Goal: Submit feedback/report problem

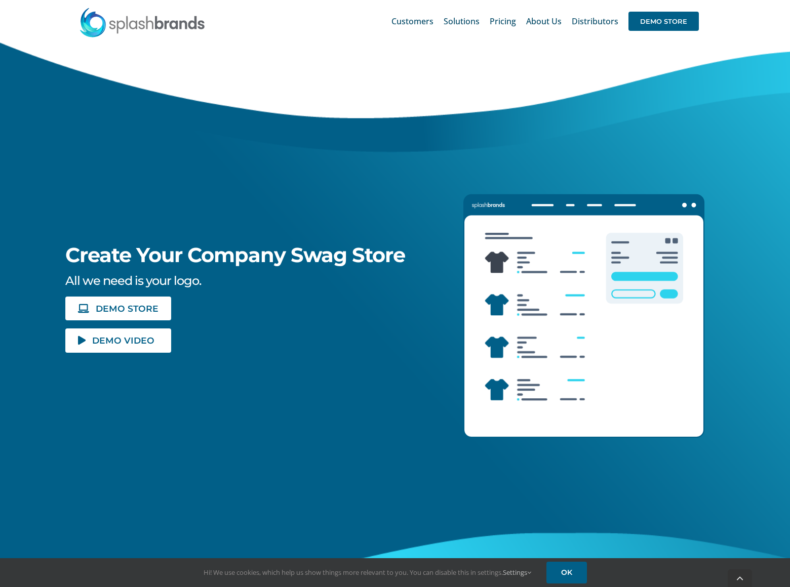
scroll to position [3705, 0]
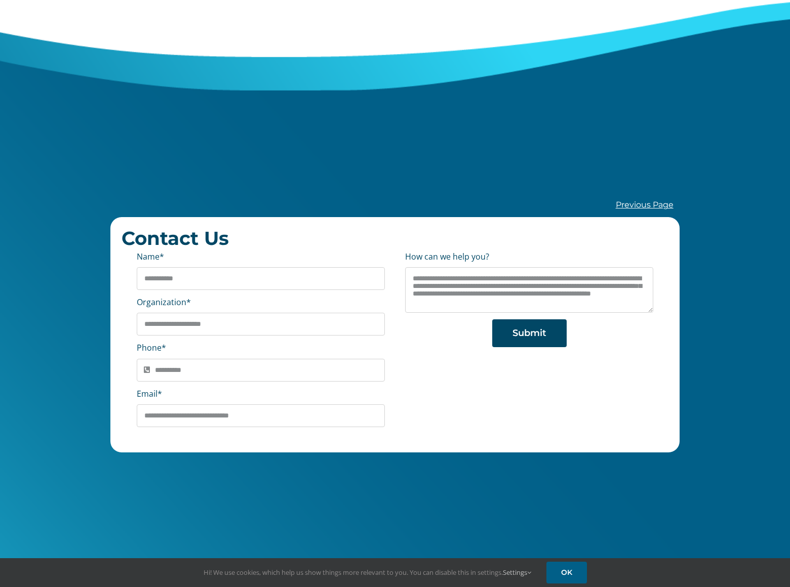
type textarea "**********"
click at [529, 339] on span "Submit" at bounding box center [530, 333] width 34 height 11
